Goal: Find specific page/section: Locate item on page

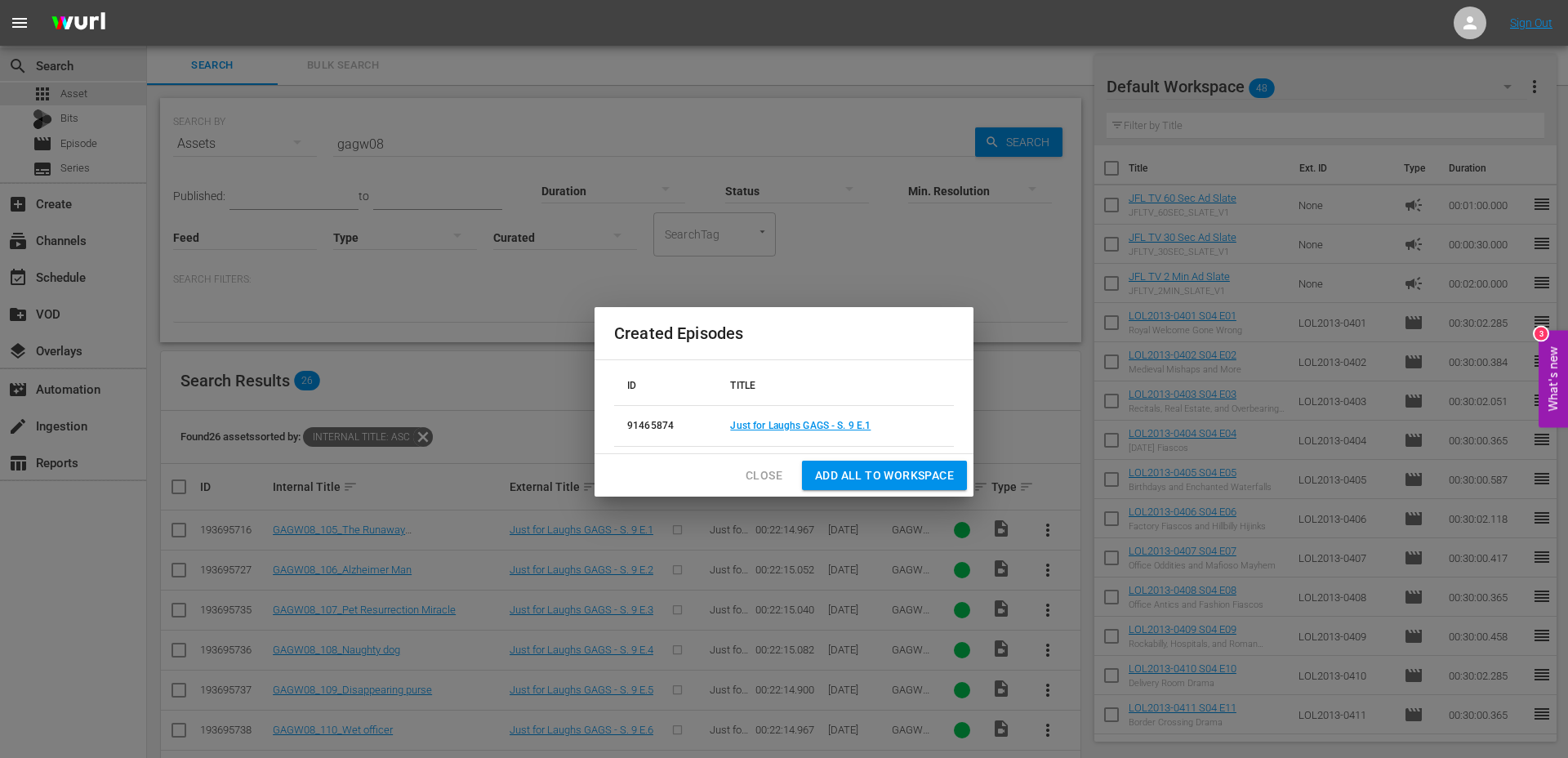
click at [670, 215] on div "Created Episodes ID TITLE 91465874 Just for Laughs GAGS - S. 9 E.1 Close Add al…" at bounding box center [784, 379] width 1568 height 758
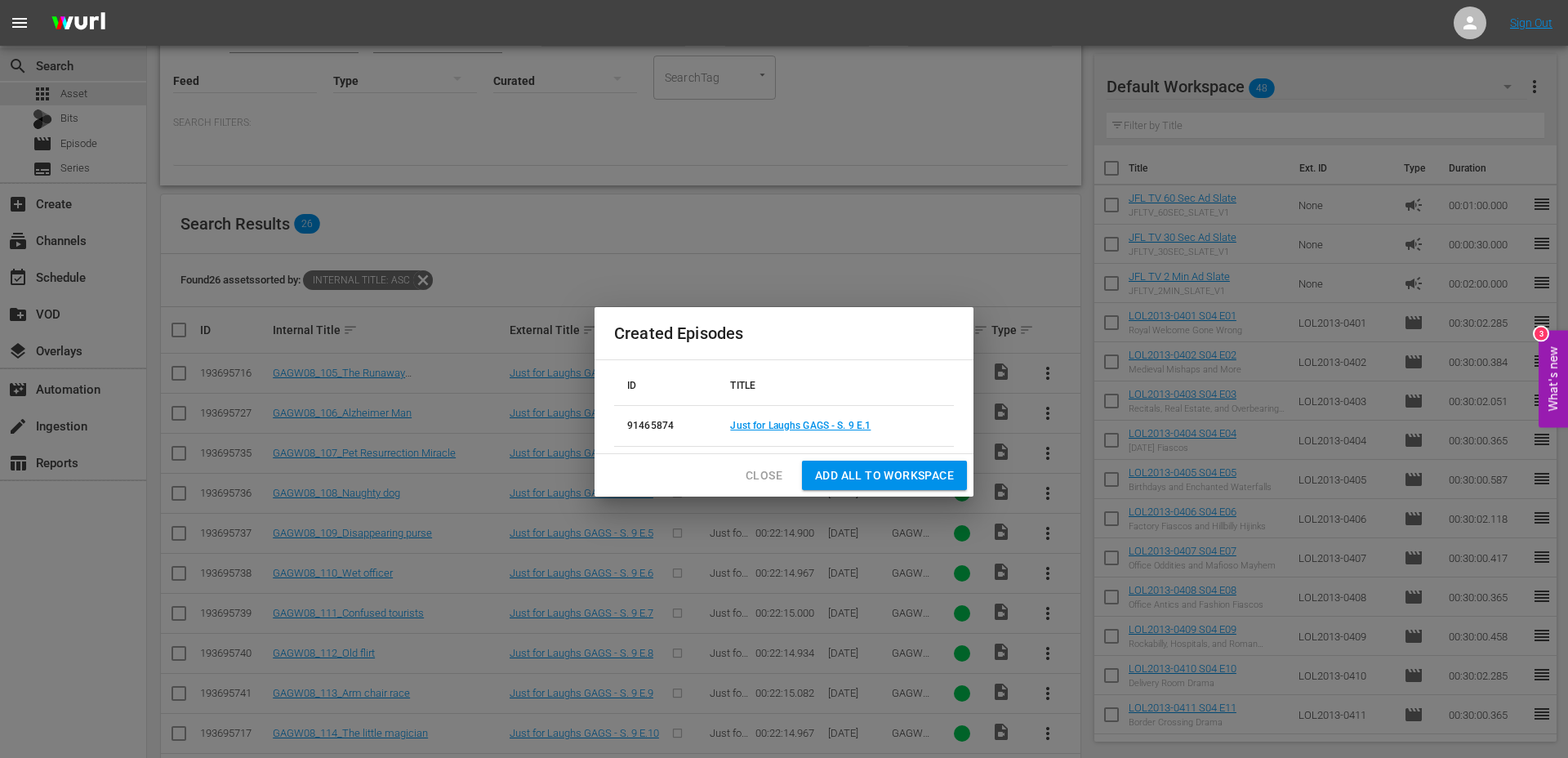
click at [759, 468] on span "Close" at bounding box center [764, 475] width 37 height 20
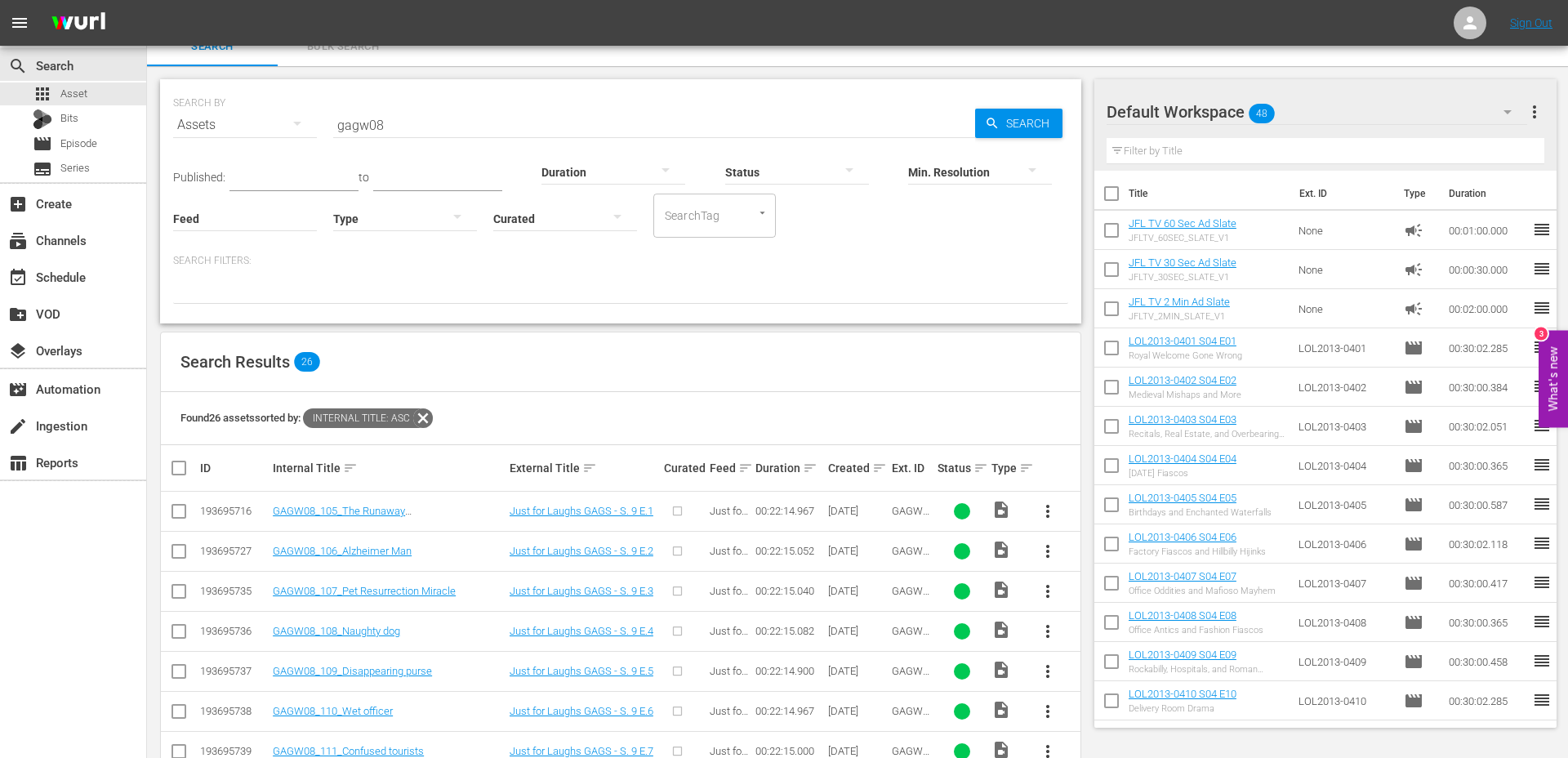
scroll to position [0, 0]
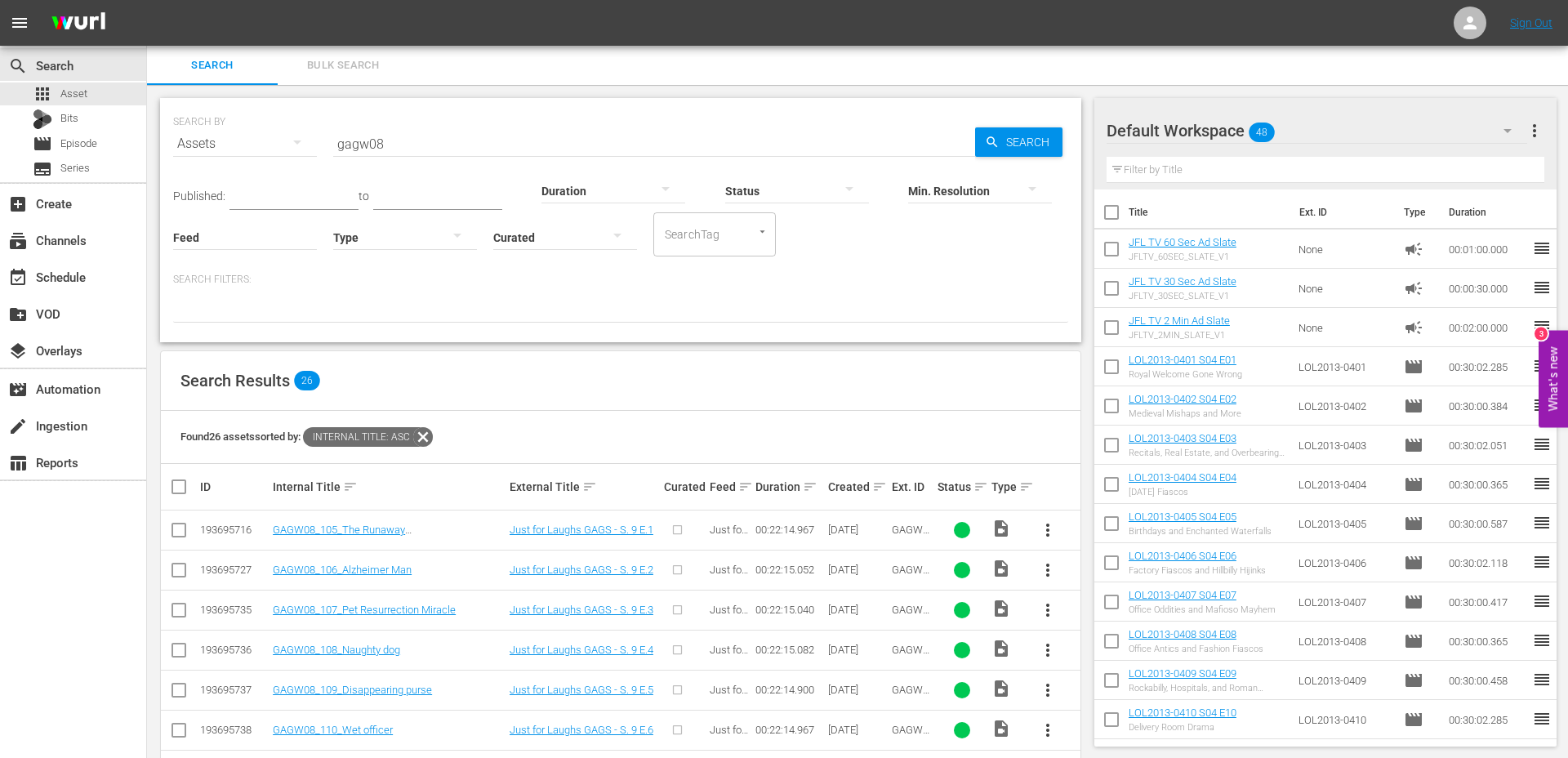
click at [386, 149] on input "gagw08" at bounding box center [653, 144] width 642 height 39
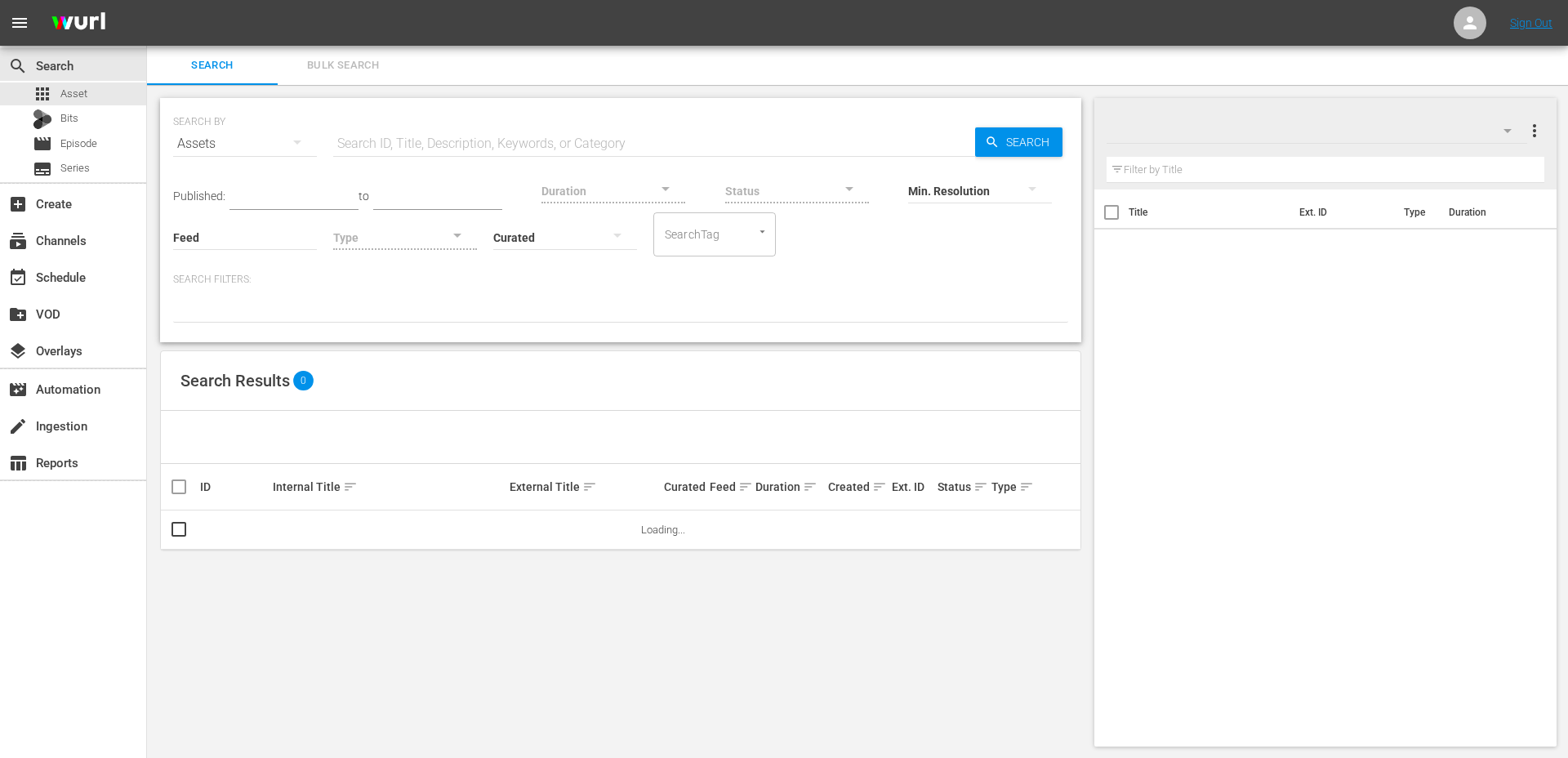
click at [432, 138] on input "text" at bounding box center [653, 144] width 642 height 39
paste input "gagw08"
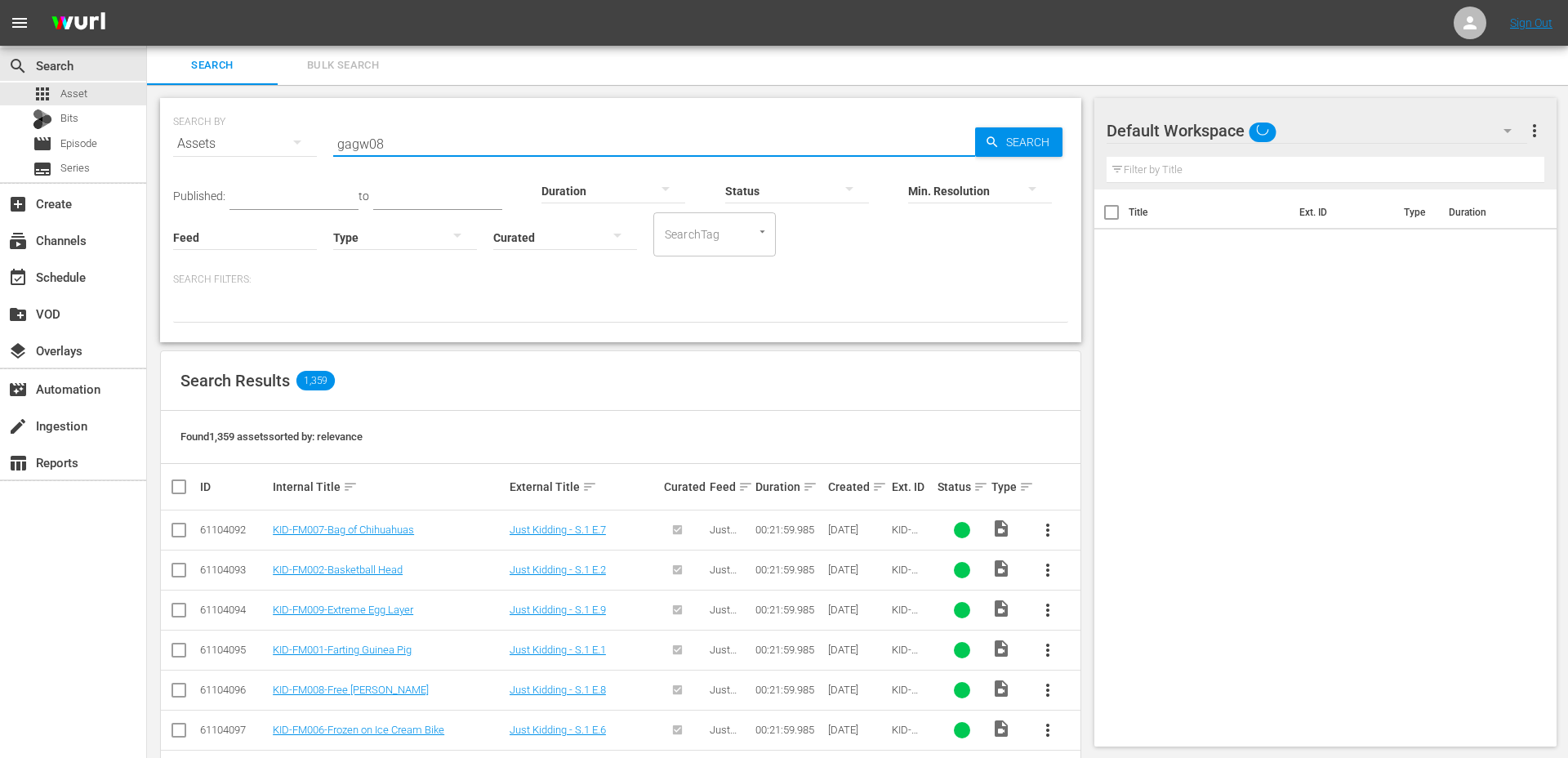
type input "gagw08"
click at [1032, 144] on span "Search" at bounding box center [1031, 142] width 63 height 30
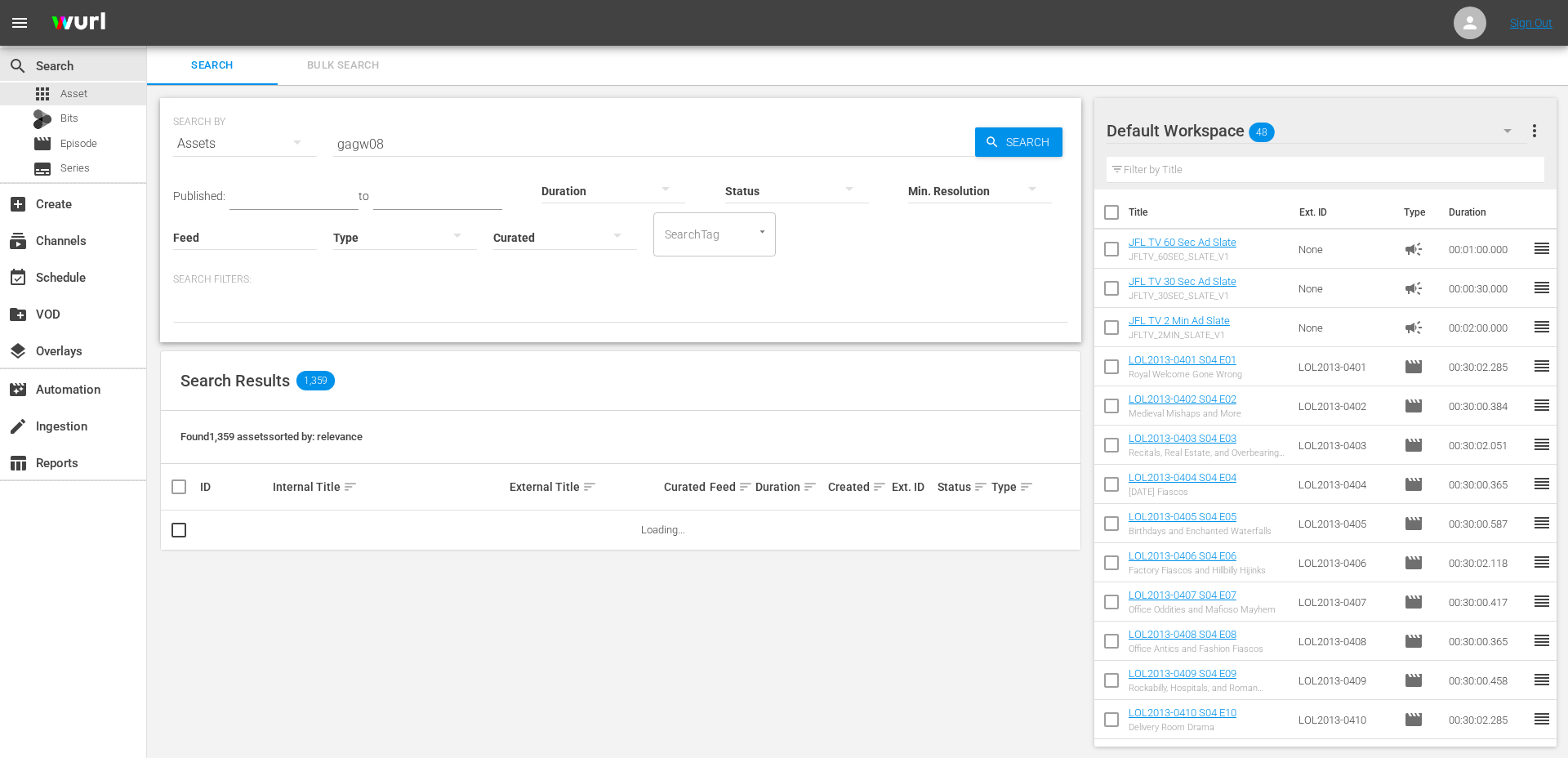
click at [857, 594] on div "SEARCH BY Search By Assets Search ID, Title, Description, Keywords, or Category…" at bounding box center [620, 422] width 947 height 675
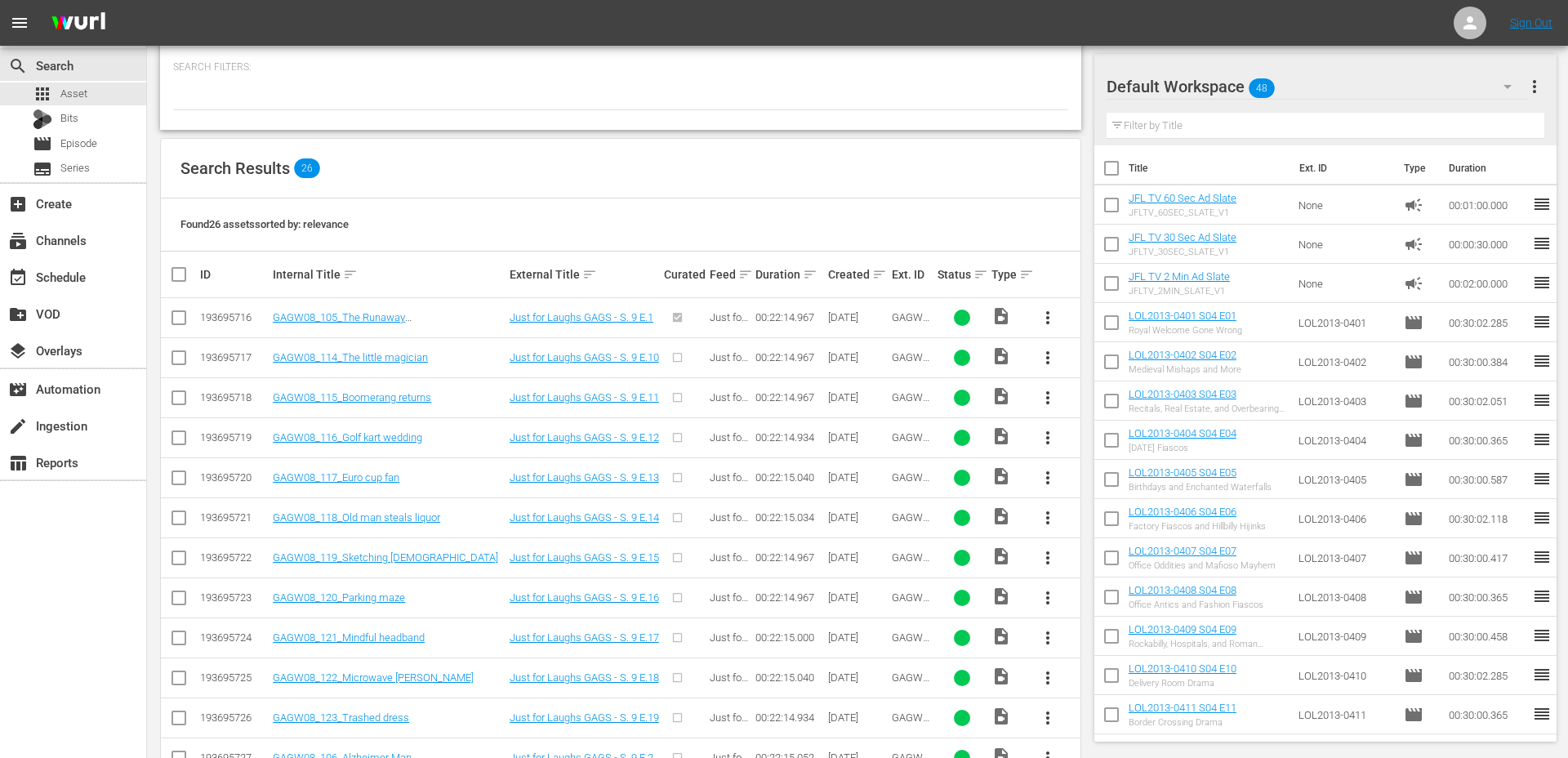
scroll to position [326, 0]
